Goal: Use online tool/utility: Utilize a website feature to perform a specific function

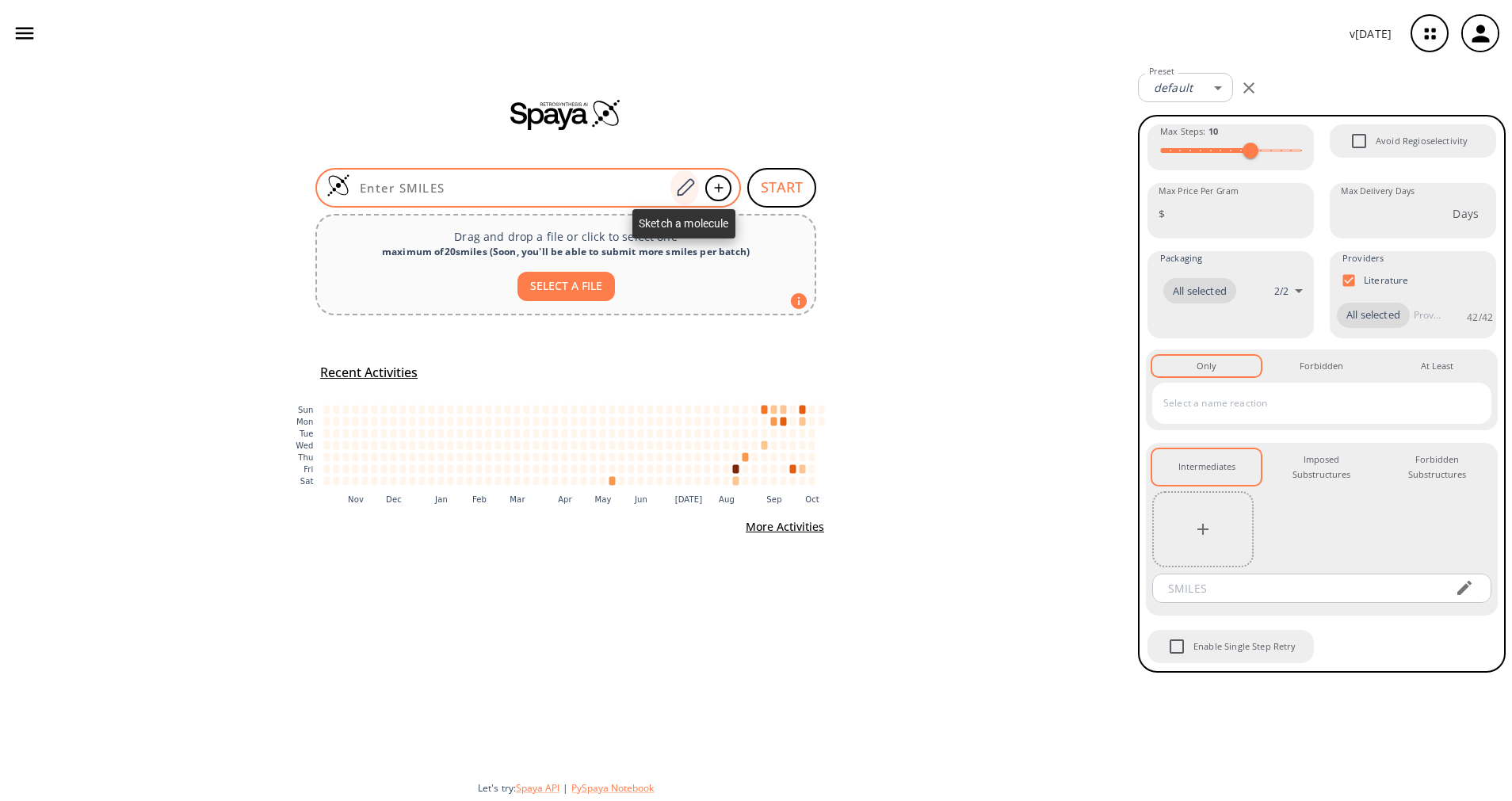
click at [694, 181] on icon at bounding box center [685, 187] width 17 height 17
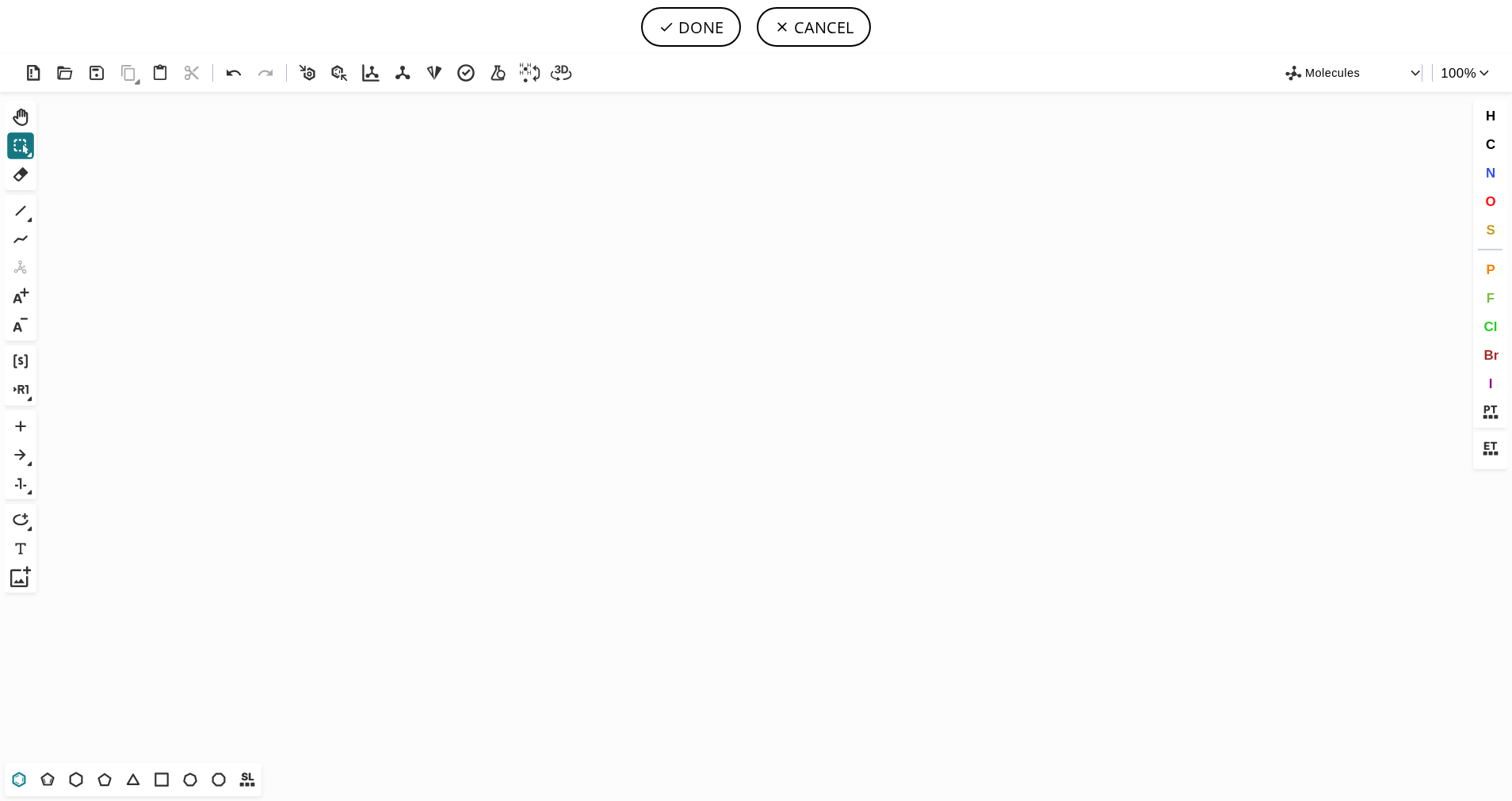
click at [16, 778] on icon at bounding box center [19, 779] width 21 height 21
click at [617, 374] on icon "Created with [PERSON_NAME] 2.3.0" at bounding box center [755, 428] width 1426 height 671
click at [102, 778] on icon at bounding box center [105, 779] width 21 height 21
click at [27, 214] on icon at bounding box center [20, 210] width 21 height 21
click at [28, 227] on button at bounding box center [21, 239] width 27 height 27
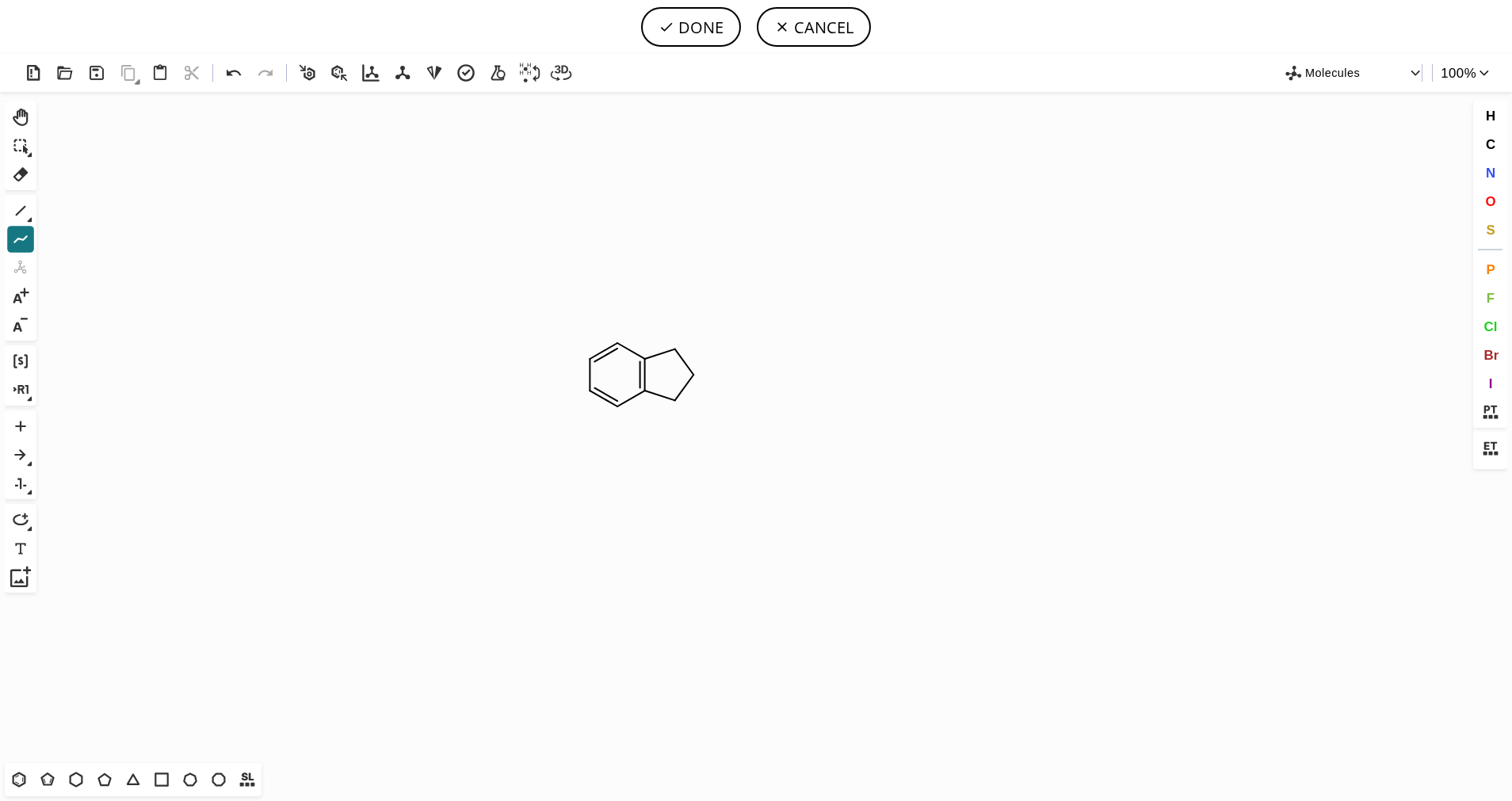
click at [28, 218] on icon at bounding box center [30, 220] width 5 height 5
click at [72, 210] on button "2" at bounding box center [81, 211] width 23 height 23
click at [1482, 236] on button "S" at bounding box center [1490, 230] width 27 height 27
click at [678, 403] on tspan "S" at bounding box center [678, 403] width 7 height 12
click at [26, 207] on icon at bounding box center [20, 210] width 21 height 21
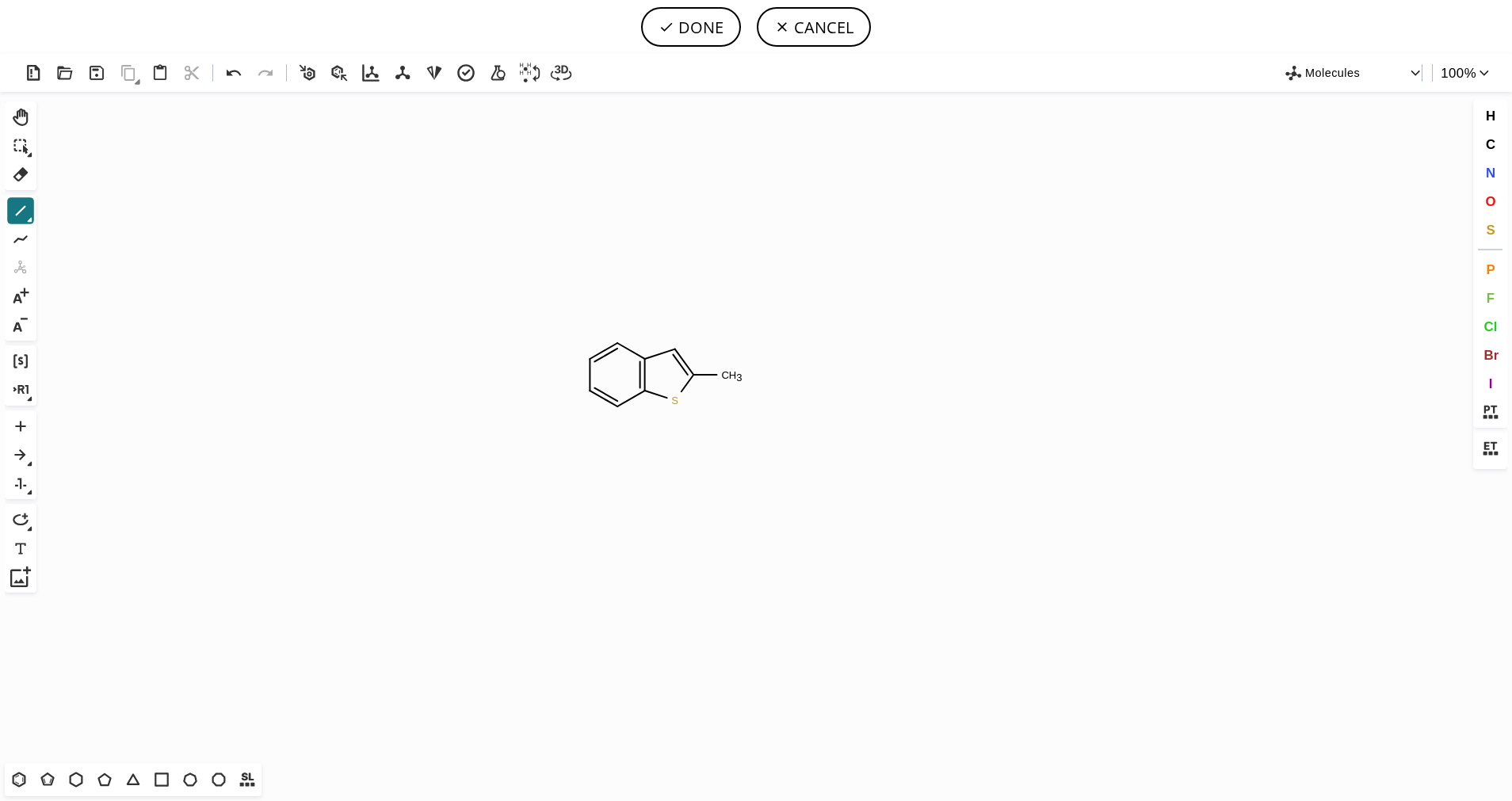
drag, startPoint x: 695, startPoint y: 374, endPoint x: 677, endPoint y: 382, distance: 19.7
click at [29, 216] on icon at bounding box center [20, 210] width 21 height 21
click at [85, 210] on icon at bounding box center [81, 211] width 10 height 12
drag, startPoint x: 732, startPoint y: 376, endPoint x: 751, endPoint y: 336, distance: 44.3
click at [1495, 198] on span "O" at bounding box center [1489, 200] width 10 height 15
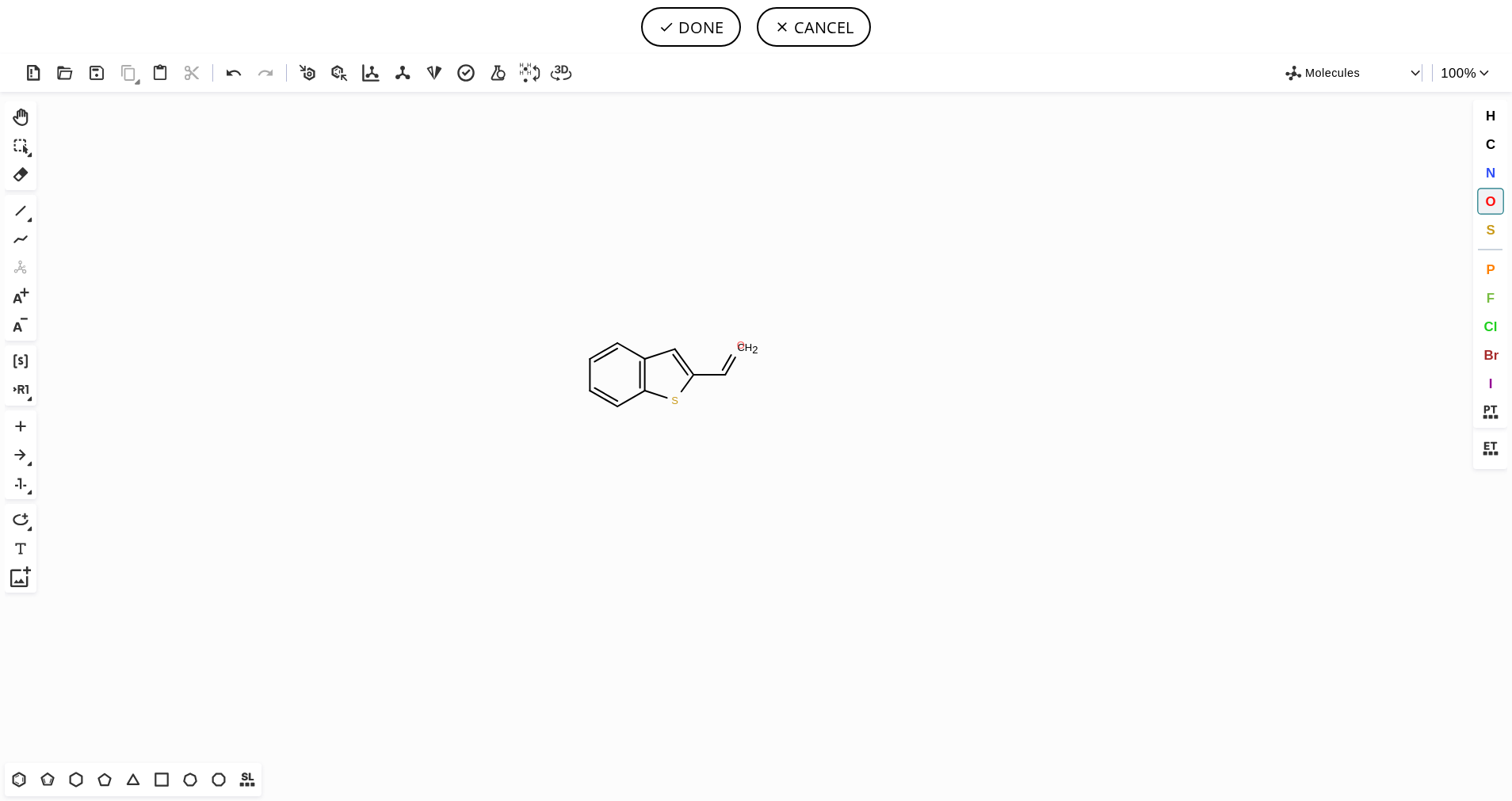
click at [741, 345] on tspan "O" at bounding box center [741, 345] width 8 height 12
click at [19, 207] on icon at bounding box center [20, 210] width 21 height 21
drag, startPoint x: 733, startPoint y: 372, endPoint x: 745, endPoint y: 393, distance: 24.2
click at [1494, 196] on span "O" at bounding box center [1489, 200] width 10 height 15
click at [750, 403] on tspan "O" at bounding box center [750, 403] width 8 height 12
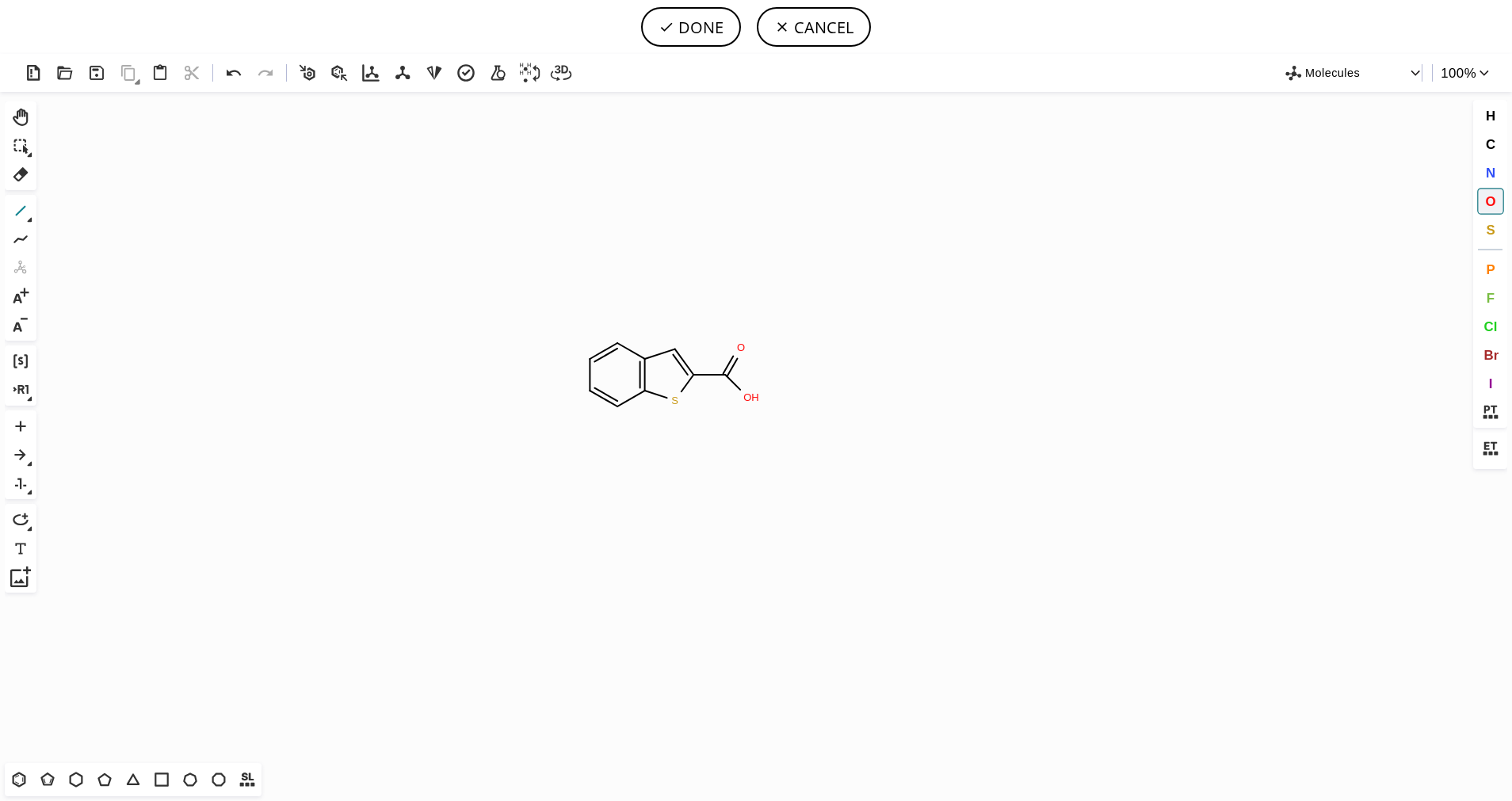
click at [15, 217] on icon at bounding box center [20, 210] width 21 height 21
click at [1482, 360] on button "Br" at bounding box center [1490, 355] width 27 height 27
click at [689, 322] on tspan "Br" at bounding box center [689, 322] width 11 height 12
click at [28, 170] on icon at bounding box center [20, 174] width 21 height 21
click at [679, 318] on tspan "Br" at bounding box center [685, 318] width 11 height 12
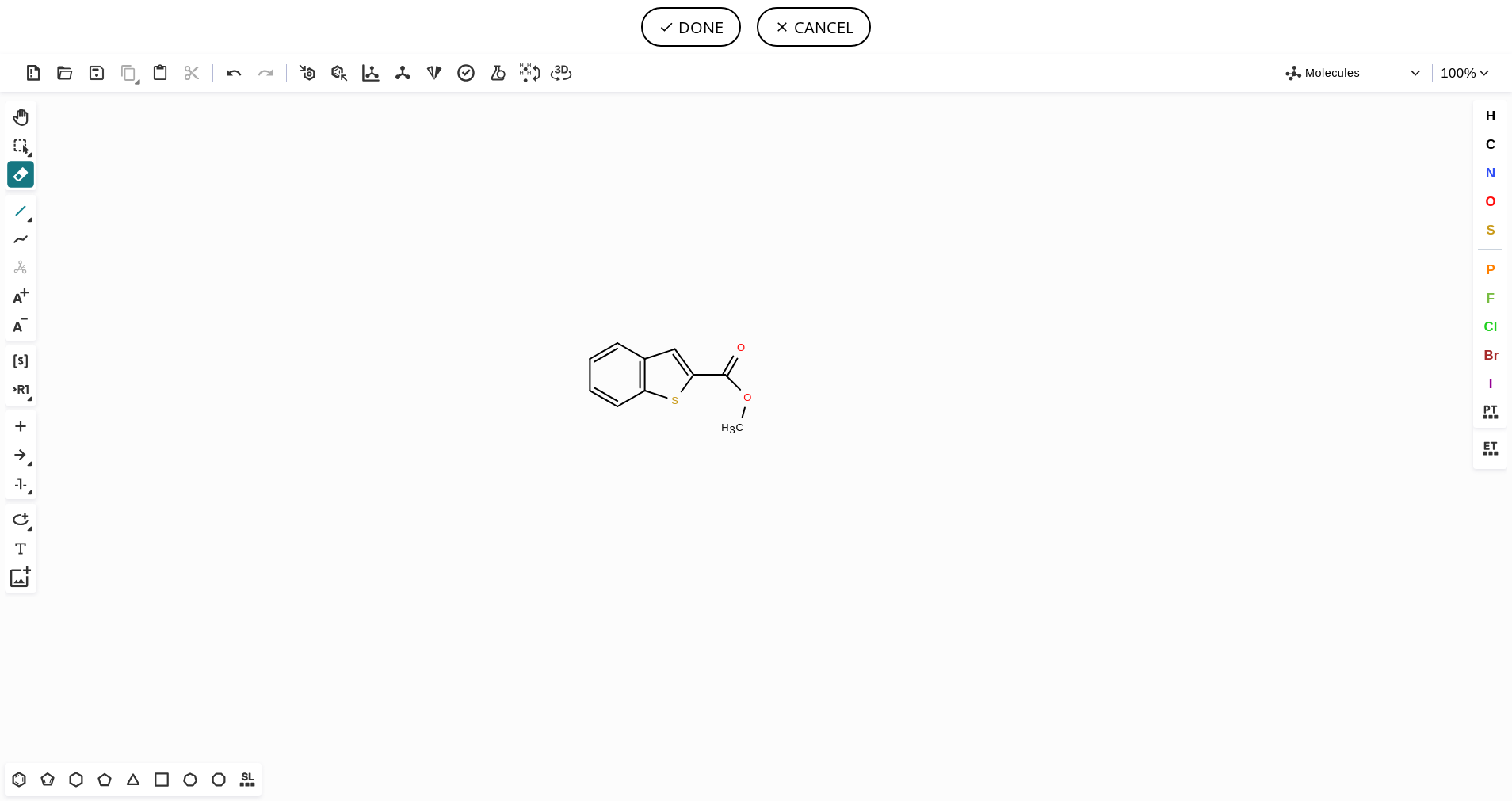
click at [21, 205] on icon at bounding box center [20, 210] width 21 height 21
click at [126, 782] on icon at bounding box center [133, 779] width 21 height 21
click at [695, 30] on button "DONE" at bounding box center [691, 27] width 100 height 40
type input "C1(C2CC2)C=CC2SC(C(OC)=O)=CC=2C=1"
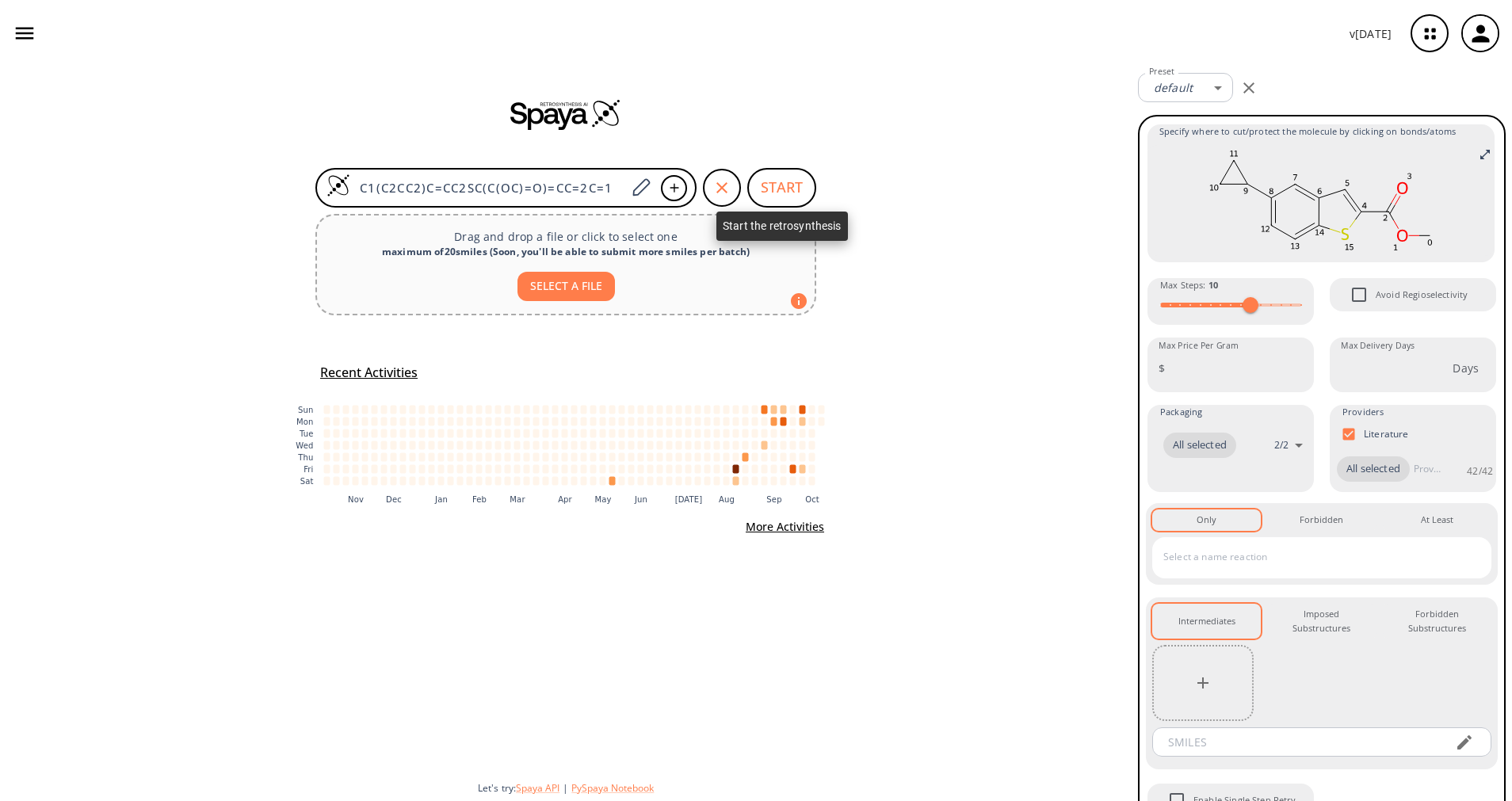
click at [765, 184] on button "START" at bounding box center [781, 188] width 69 height 40
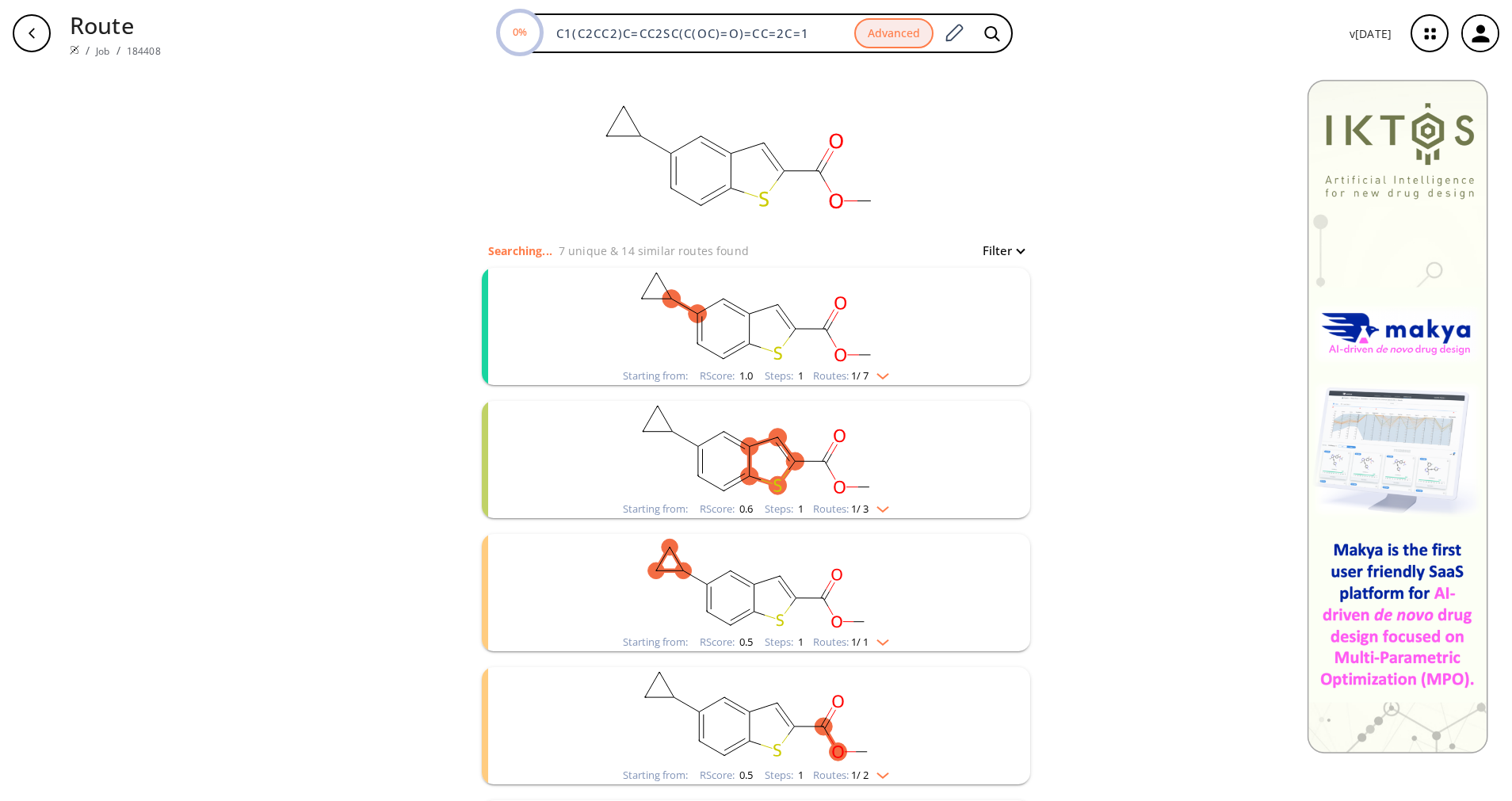
click at [831, 371] on div "Routes: 1 / 7" at bounding box center [851, 375] width 76 height 10
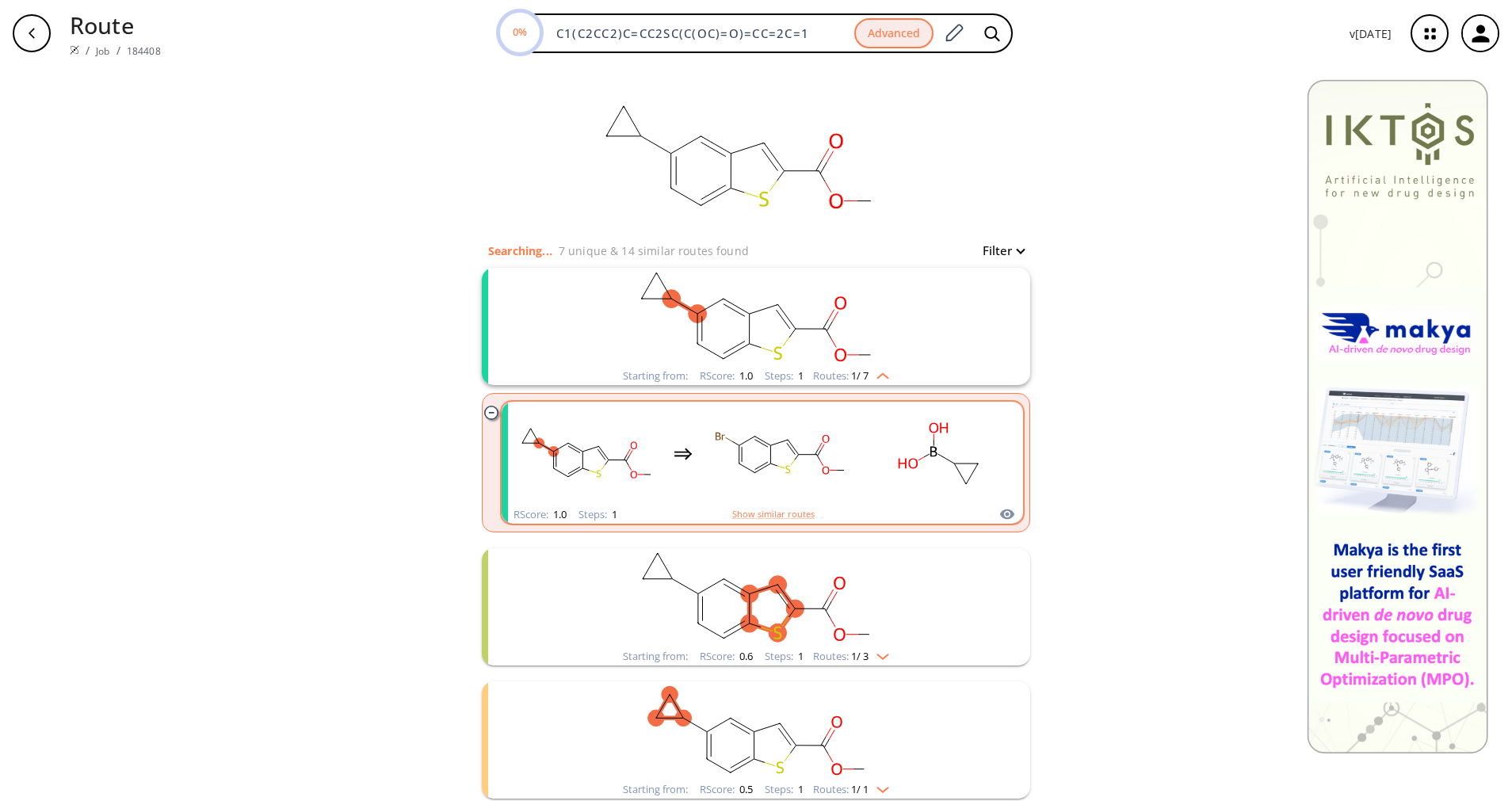
click at [844, 456] on div "clusters" at bounding box center [762, 453] width 494 height 104
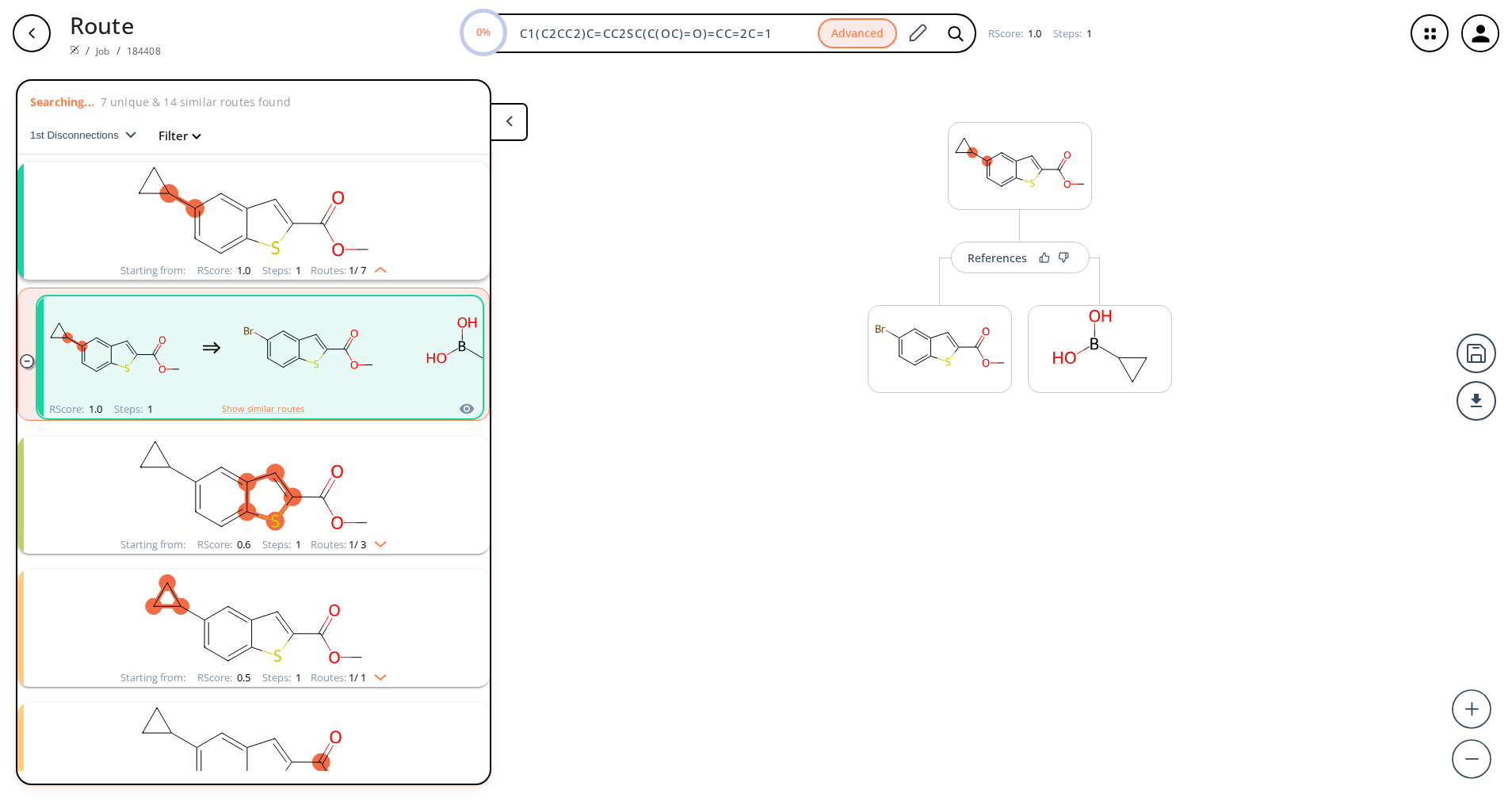
scroll to position [36, 0]
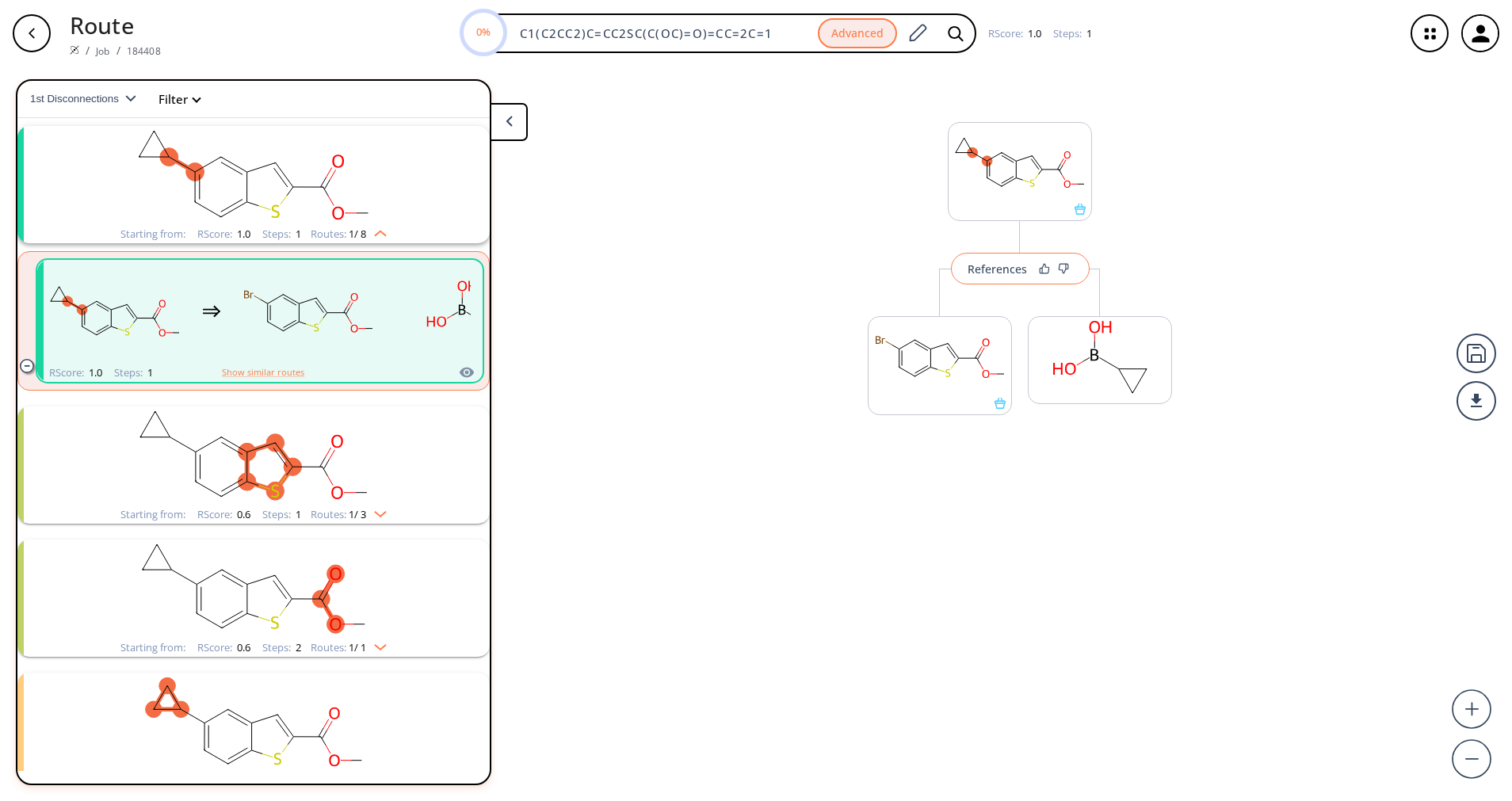
click at [980, 271] on div "References" at bounding box center [997, 268] width 60 height 10
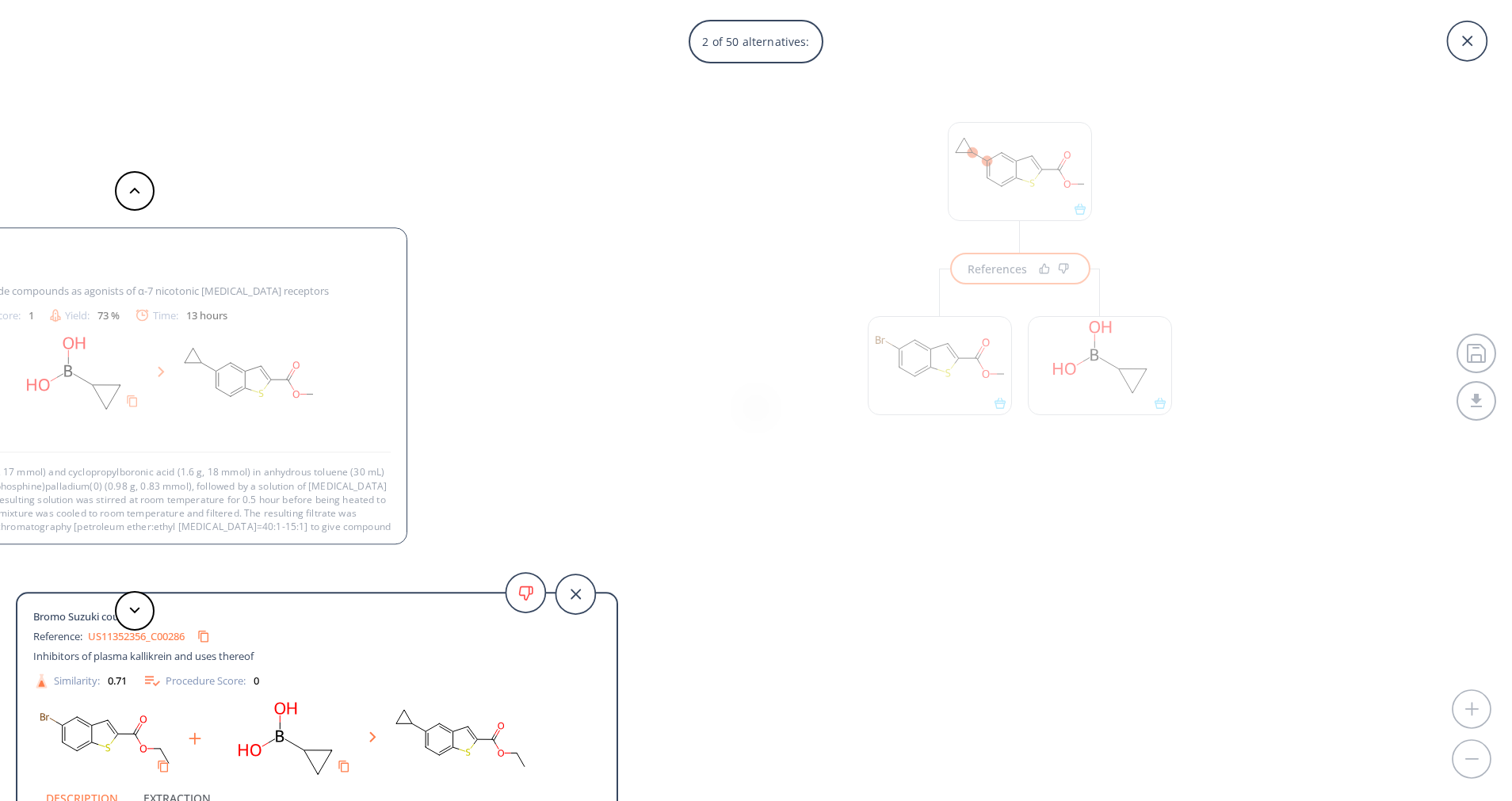
scroll to position [16, 0]
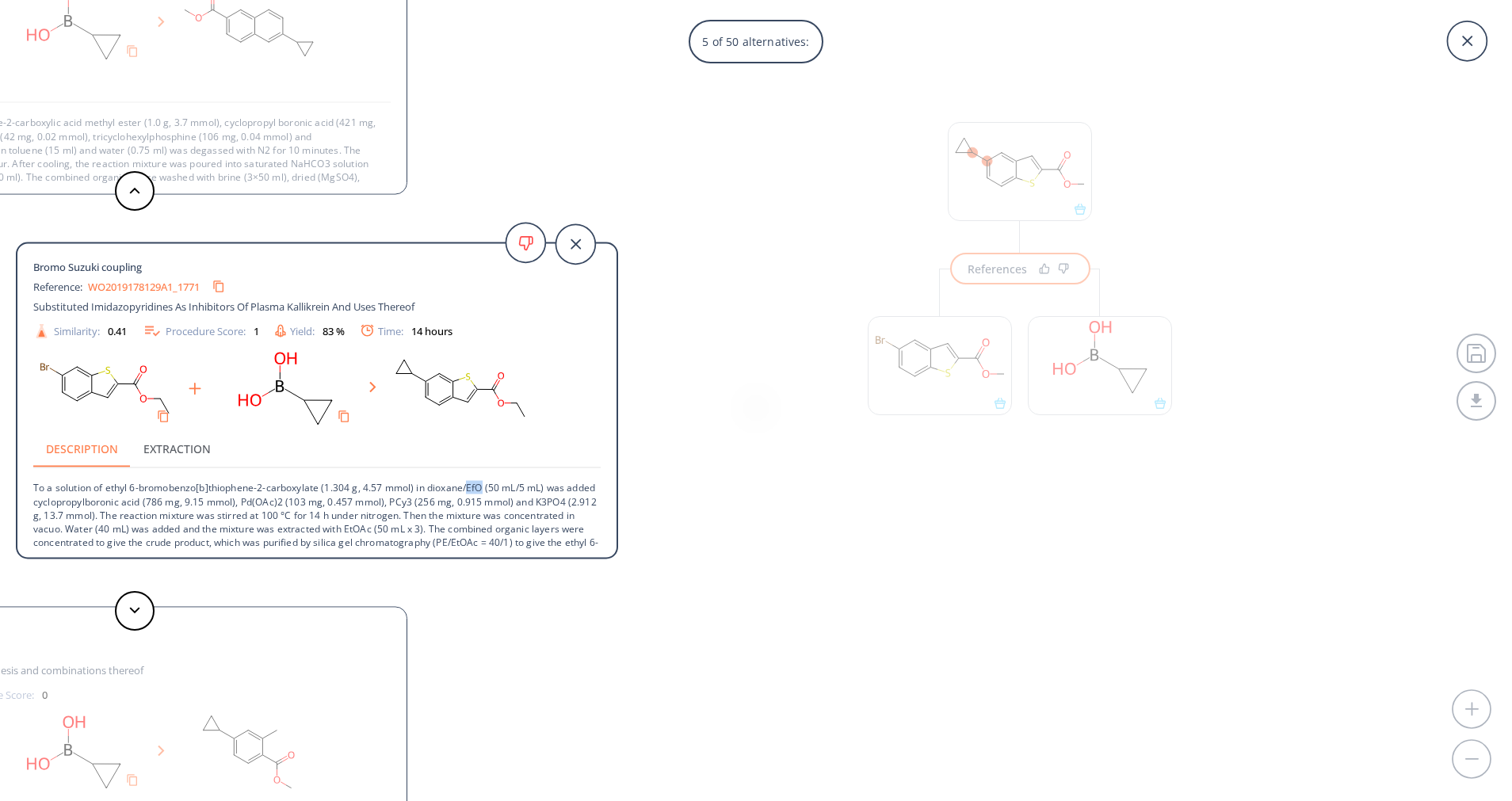
drag, startPoint x: 484, startPoint y: 483, endPoint x: 471, endPoint y: 486, distance: 13.3
click at [471, 486] on p "To a solution of ethyl 6-bromobenzo[b]thiophene-2-carboxylate (1.304 g, 4.57 mm…" at bounding box center [317, 515] width 567 height 95
click at [219, 284] on icon "Copy to clipboard" at bounding box center [218, 286] width 15 height 15
click at [189, 295] on div "WO2019178129A1_1771" at bounding box center [159, 287] width 143 height 25
click at [186, 285] on link "WO2019178129A1_1771" at bounding box center [143, 286] width 112 height 10
